Goal: Find specific page/section: Find specific page/section

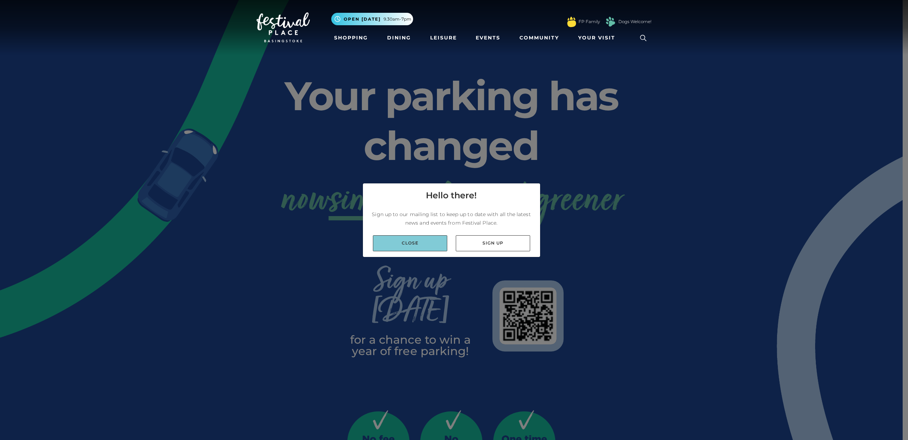
click at [417, 243] on link "Close" at bounding box center [410, 243] width 74 height 16
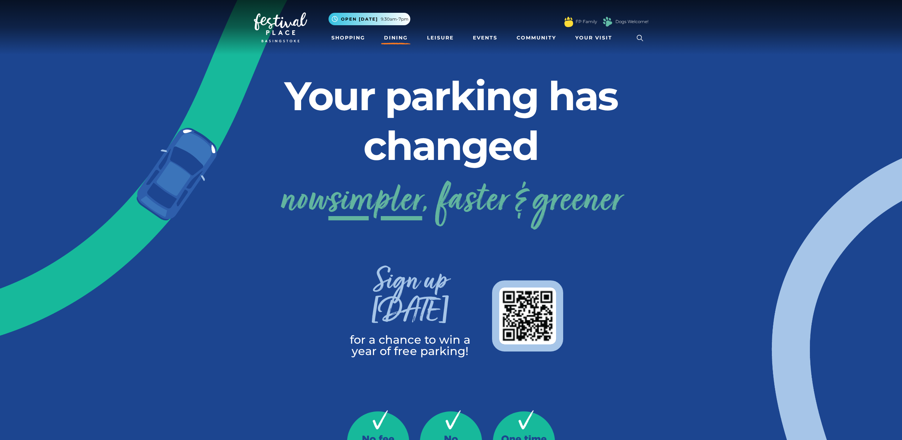
click at [401, 39] on link "Dining" at bounding box center [396, 37] width 30 height 13
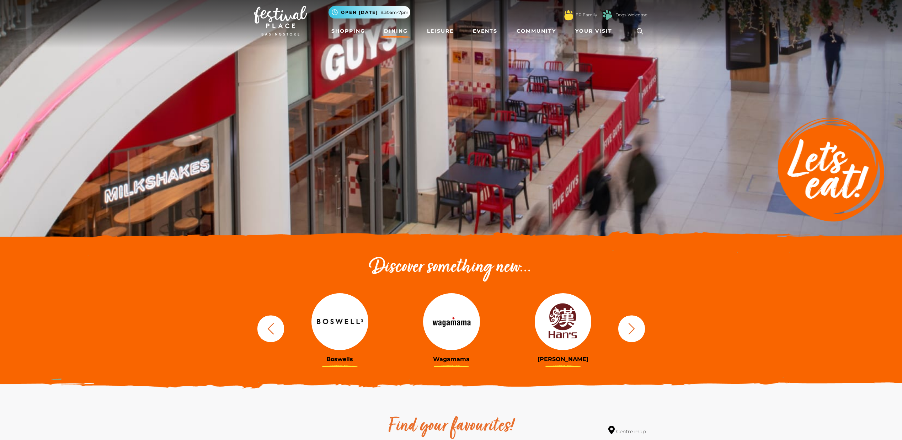
scroll to position [7, 0]
click at [453, 319] on img at bounding box center [451, 321] width 57 height 57
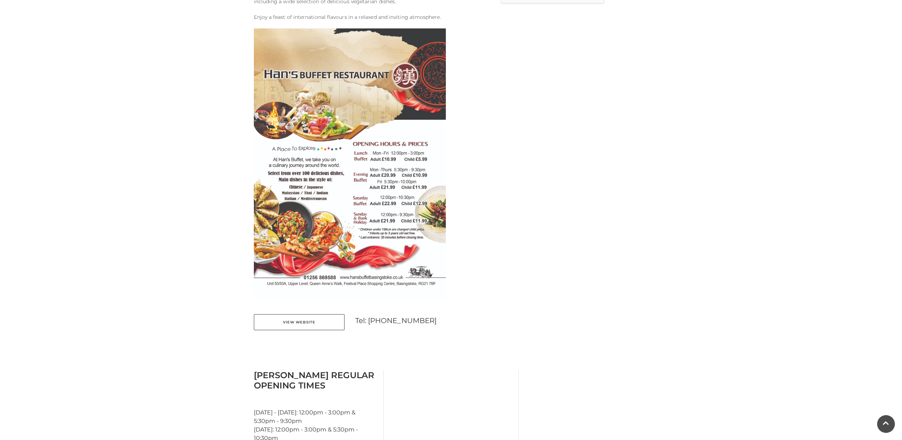
scroll to position [408, 0]
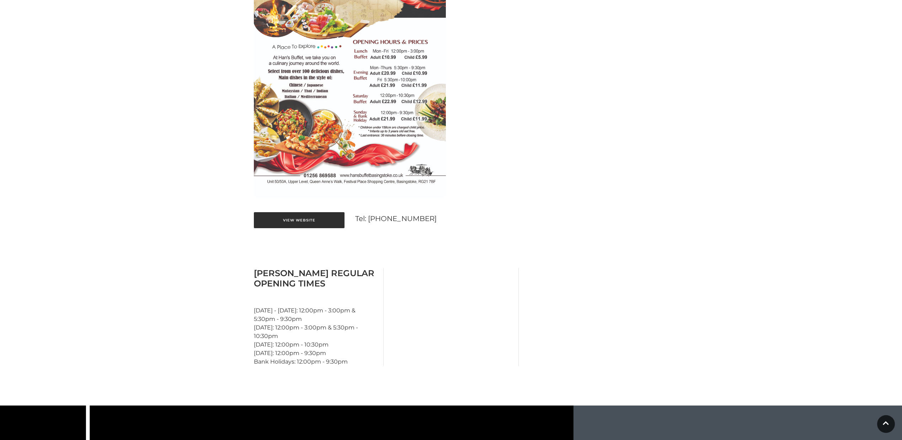
click at [291, 223] on link "View Website" at bounding box center [299, 220] width 91 height 16
